Goal: Information Seeking & Learning: Find specific page/section

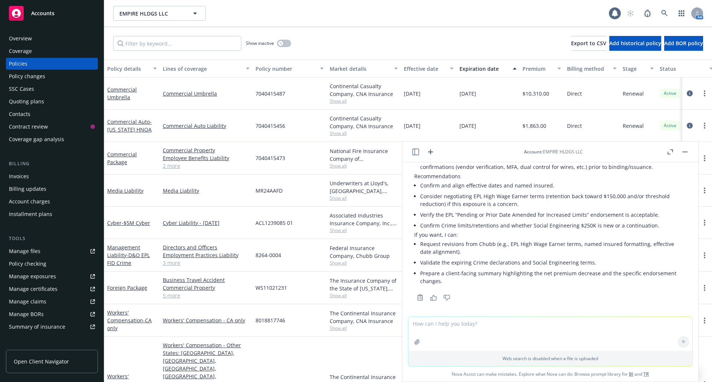
scroll to position [941, 0]
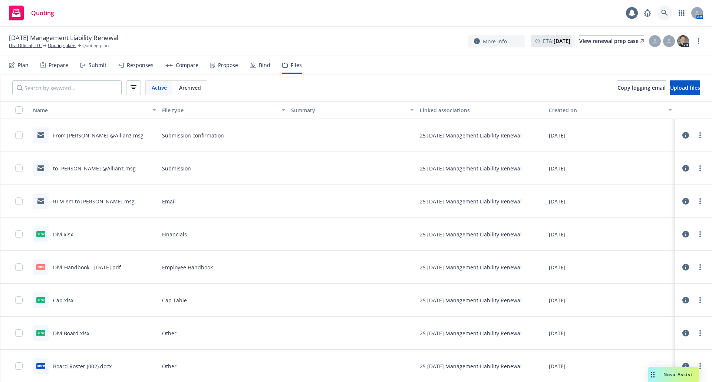
click at [668, 10] on link at bounding box center [664, 13] width 15 height 15
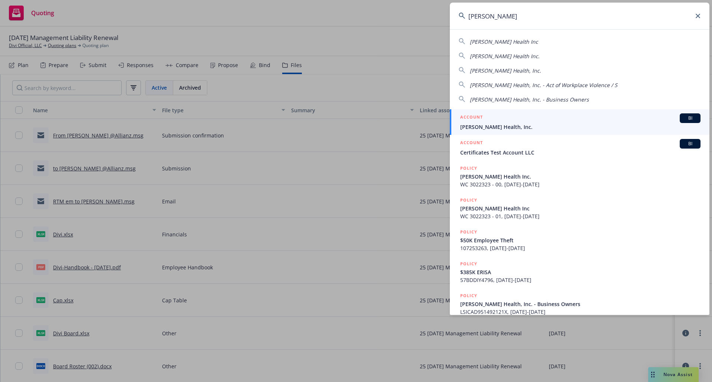
type input "hazel heal"
click at [633, 116] on div "ACCOUNT BI" at bounding box center [580, 118] width 240 height 10
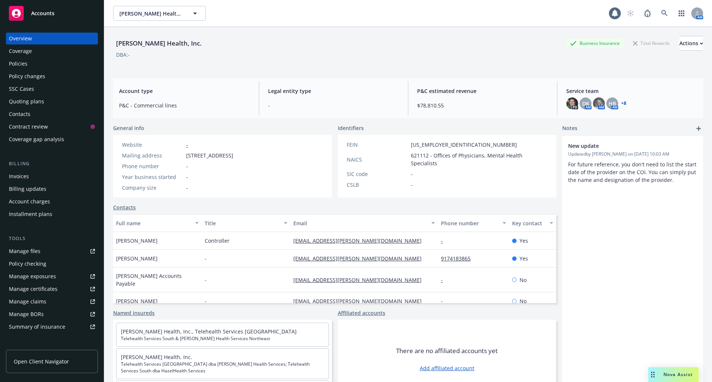
click at [45, 299] on div "Manage claims" at bounding box center [27, 302] width 37 height 12
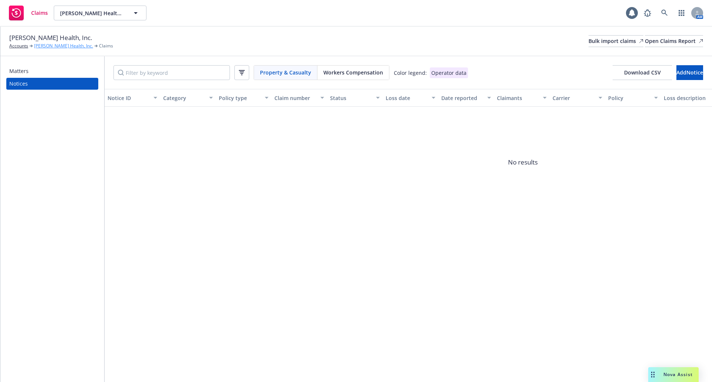
click at [44, 46] on link "[PERSON_NAME] Health, Inc." at bounding box center [63, 46] width 59 height 7
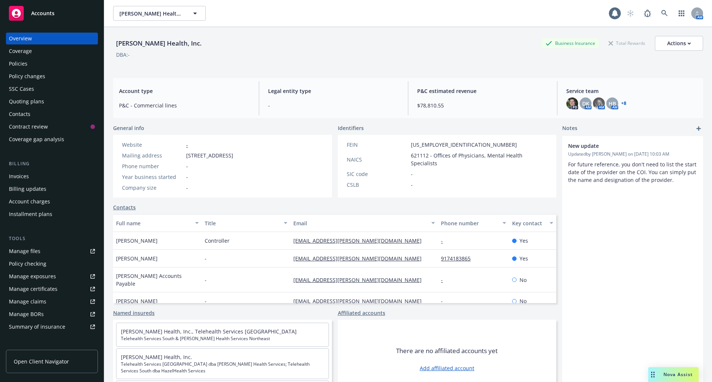
click at [42, 252] on link "Manage files" at bounding box center [52, 251] width 92 height 12
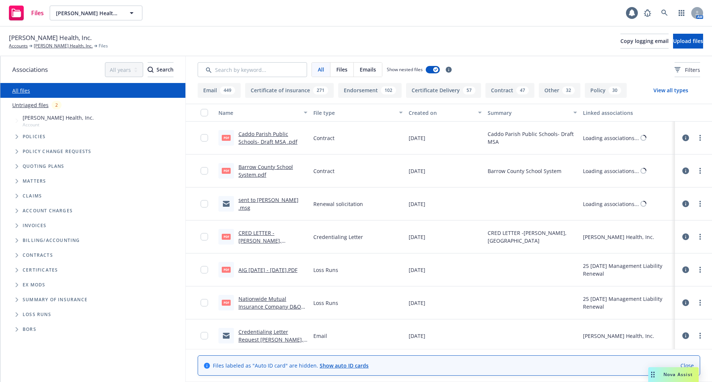
click at [17, 314] on icon "Folder Tree Example" at bounding box center [17, 315] width 3 height 4
click at [56, 45] on link "[PERSON_NAME] Health, Inc." at bounding box center [63, 46] width 59 height 7
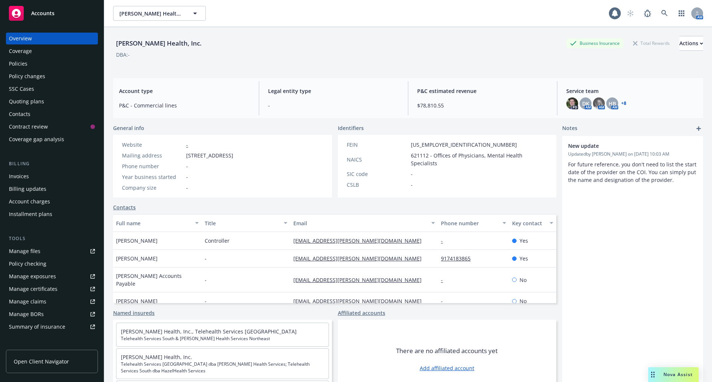
click at [37, 66] on div "Policies" at bounding box center [52, 64] width 86 height 12
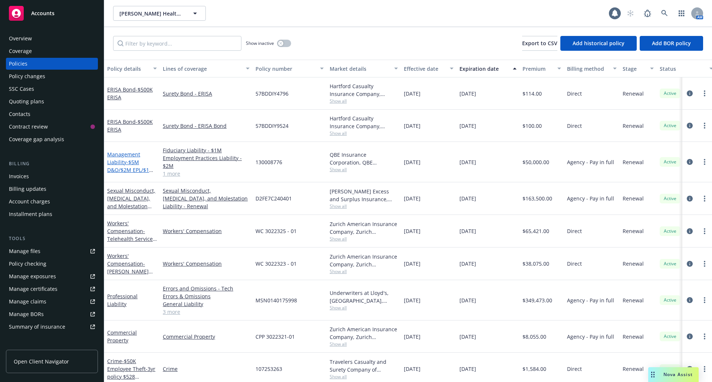
click at [116, 162] on link "Management Liability - $5M D&O/$2M EPL/$1M FID" at bounding box center [130, 166] width 47 height 30
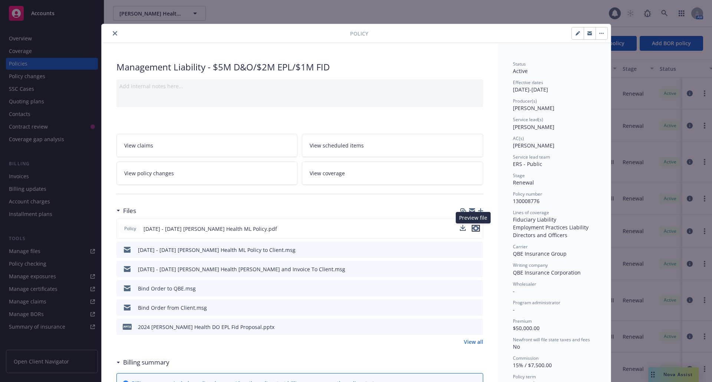
click at [474, 227] on icon "preview file" at bounding box center [475, 228] width 7 height 5
